Goal: Information Seeking & Learning: Learn about a topic

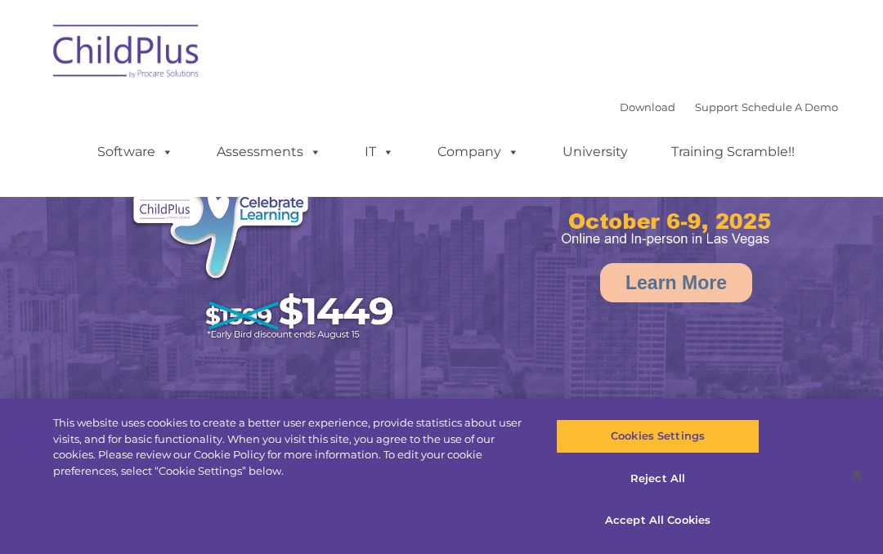
select select "MEDIUM"
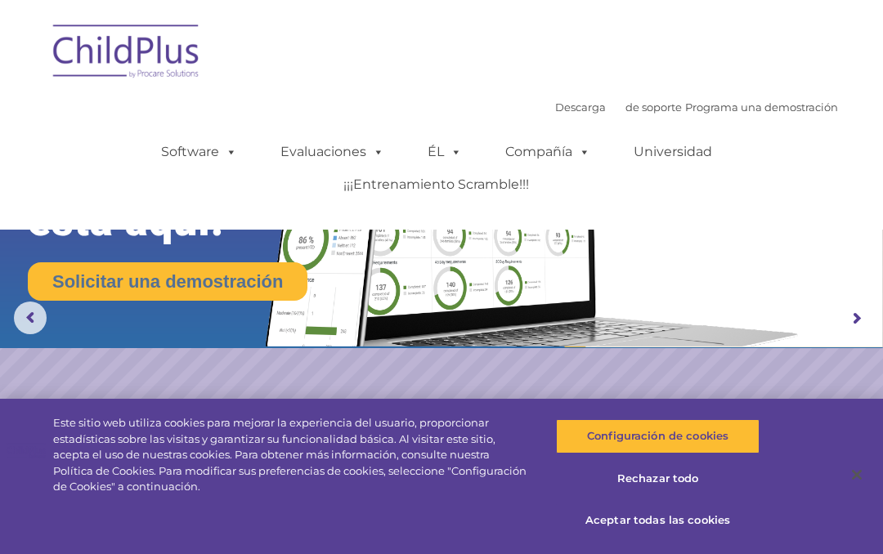
click at [155, 60] on img at bounding box center [127, 54] width 164 height 82
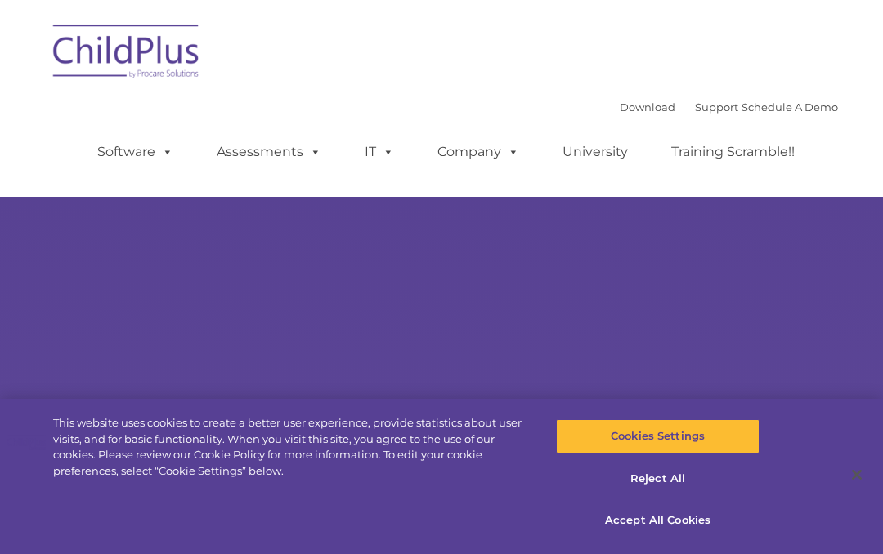
type input ""
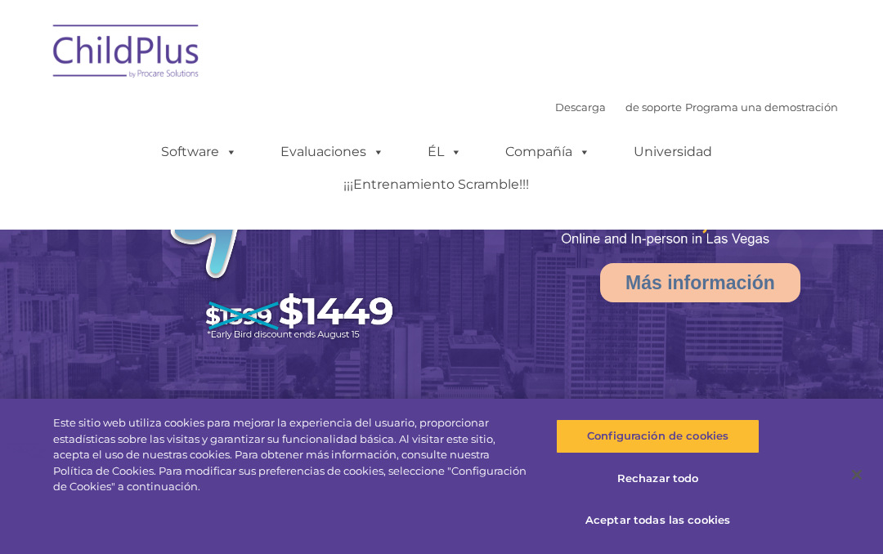
select select "MEDIUM"
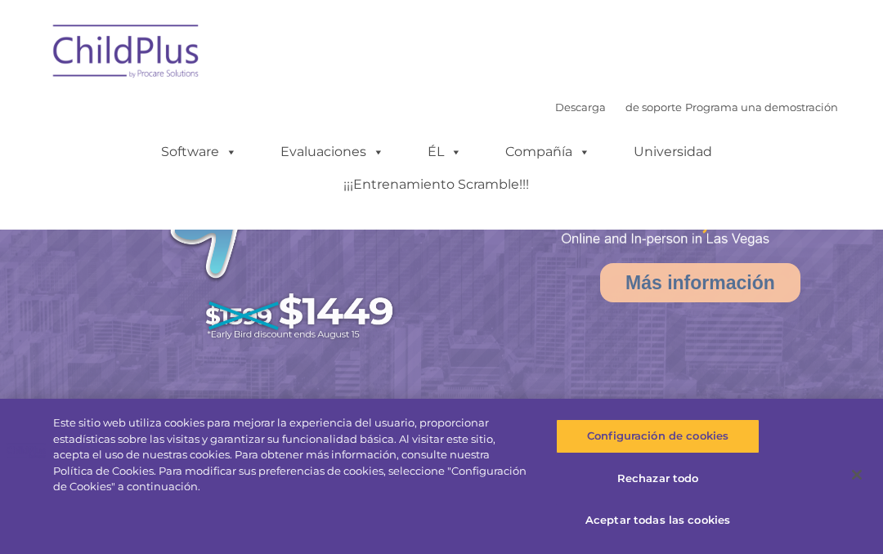
select select "MEDIUM"
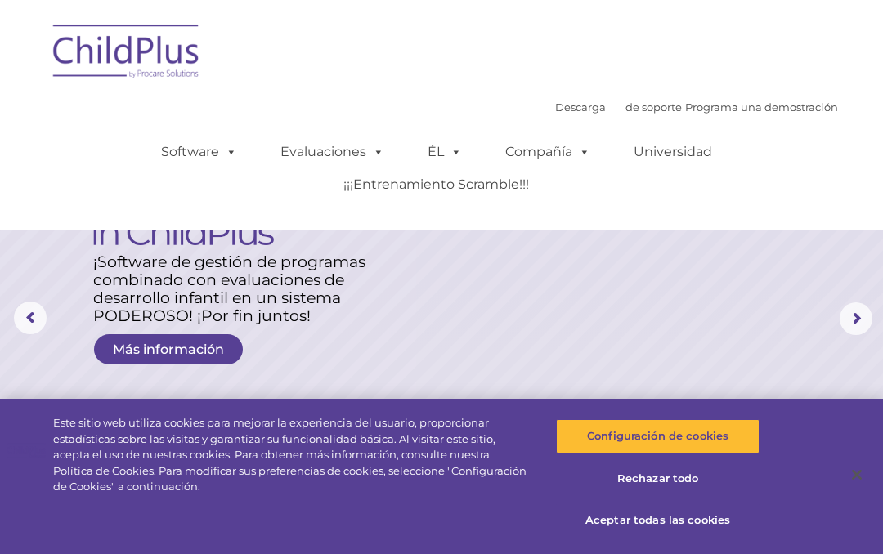
click at [128, 55] on img at bounding box center [127, 54] width 164 height 82
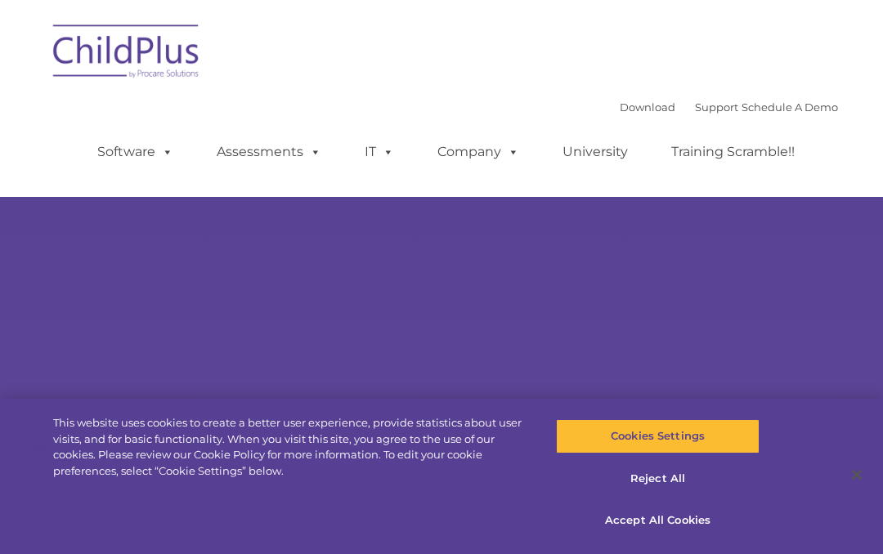
type input ""
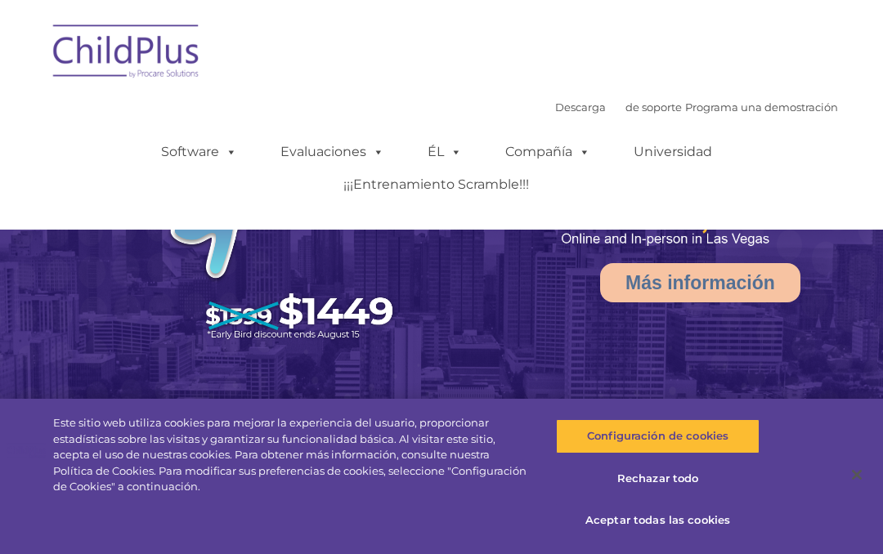
select select "MEDIUM"
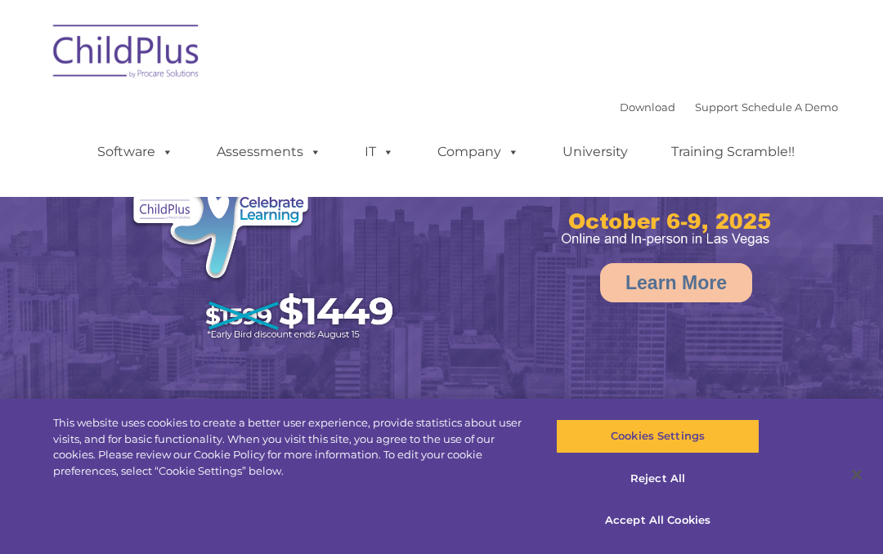
select select "MEDIUM"
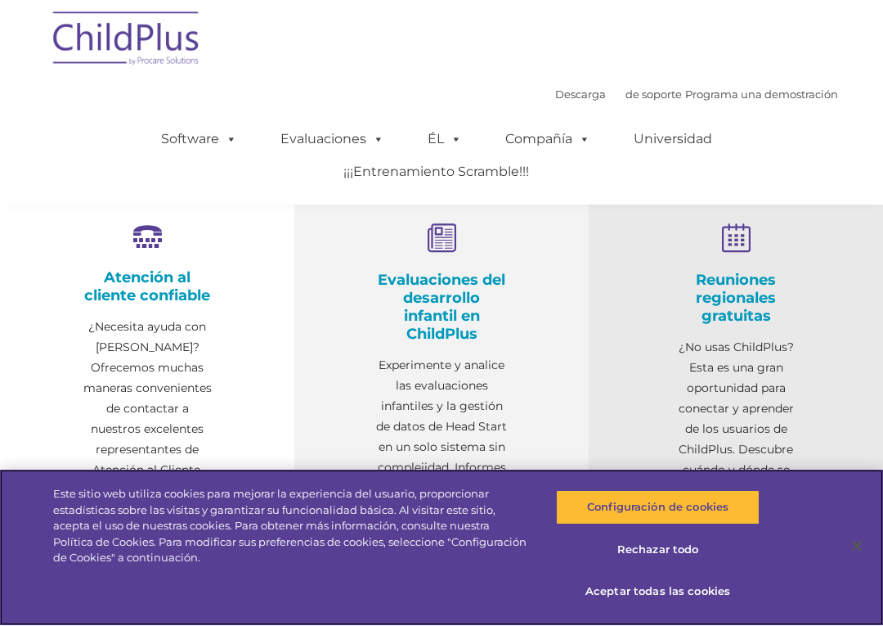
scroll to position [514, 0]
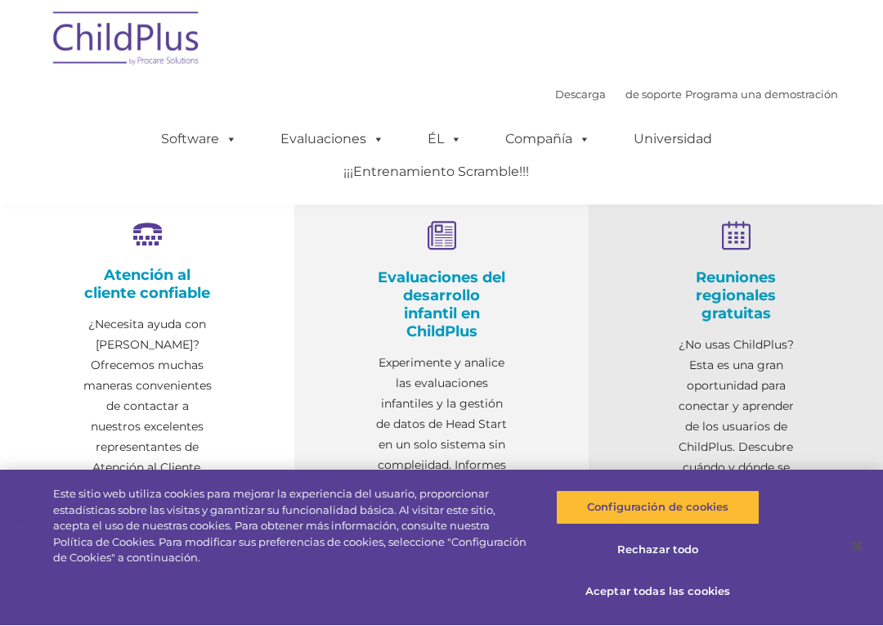
click at [446, 250] on icon at bounding box center [441, 237] width 131 height 31
click at [458, 293] on font "Evaluaciones del desarrollo infantil en ChildPlus" at bounding box center [442, 305] width 128 height 72
click at [477, 364] on font "Experimente y analice las evaluaciones infantiles y la gestión de datos de Head…" at bounding box center [441, 455] width 131 height 199
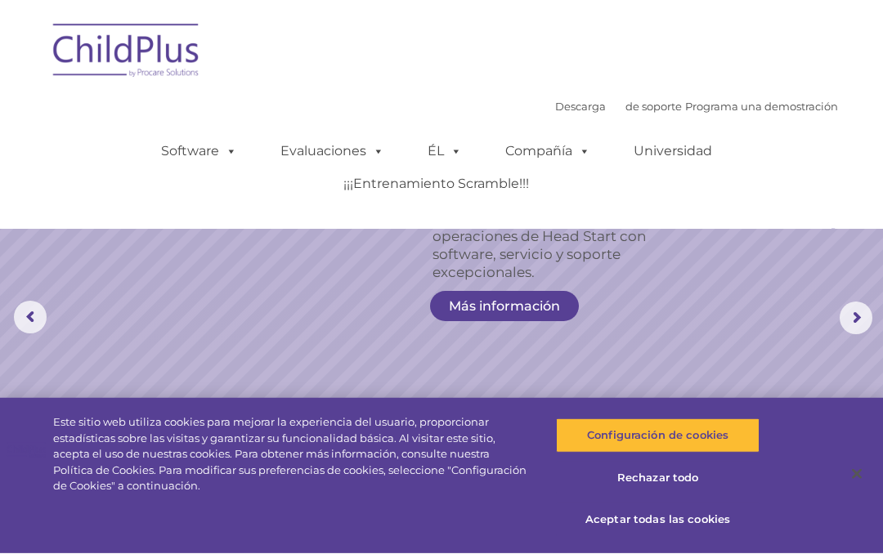
scroll to position [71, 0]
